Goal: Information Seeking & Learning: Find specific page/section

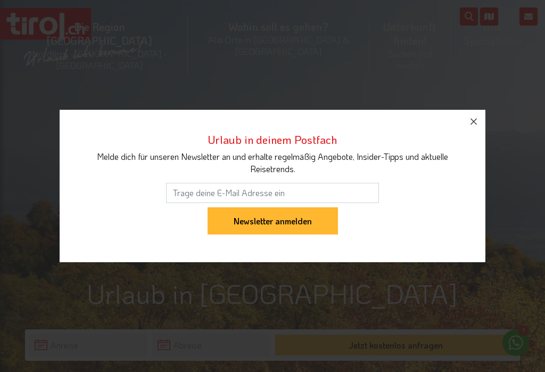
click at [479, 123] on icon "button" at bounding box center [474, 121] width 13 height 13
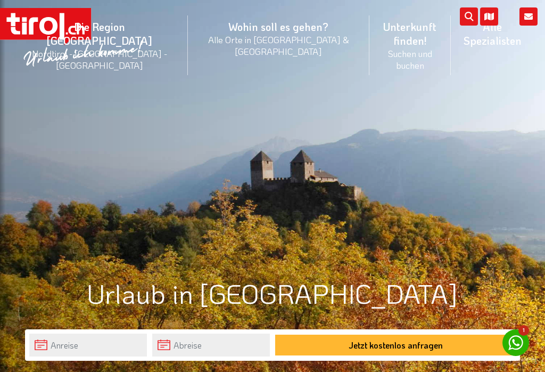
click at [492, 19] on icon at bounding box center [489, 16] width 18 height 18
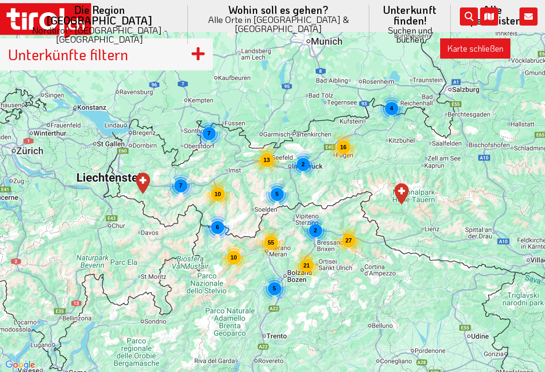
click at [494, 22] on icon at bounding box center [489, 16] width 18 height 18
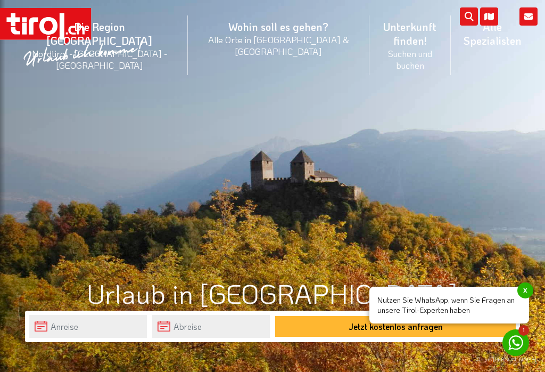
click at [467, 13] on icon "submit" at bounding box center [469, 16] width 18 height 18
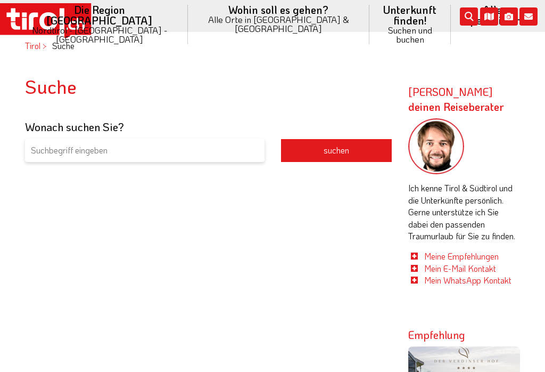
click at [161, 151] on input "search" at bounding box center [145, 150] width 240 height 24
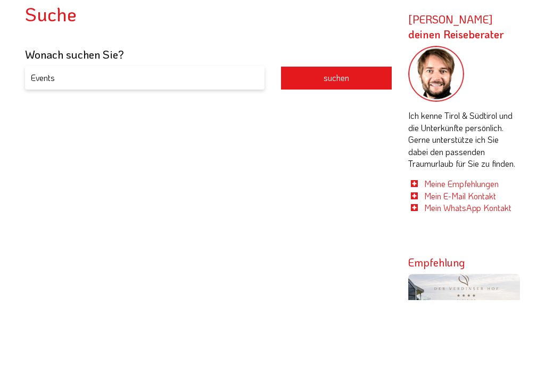
type input "Events"
click at [337, 138] on button "suchen" at bounding box center [337, 150] width 112 height 24
